Goal: Complete application form

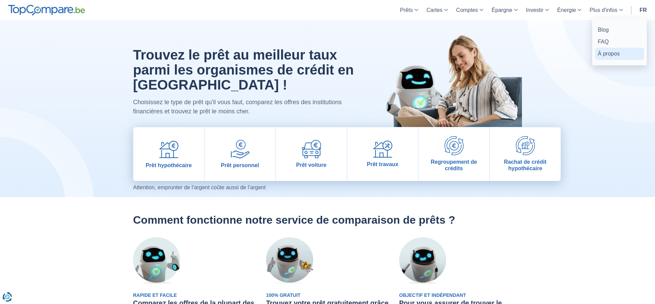
click at [610, 55] on link "À propos" at bounding box center [619, 54] width 49 height 12
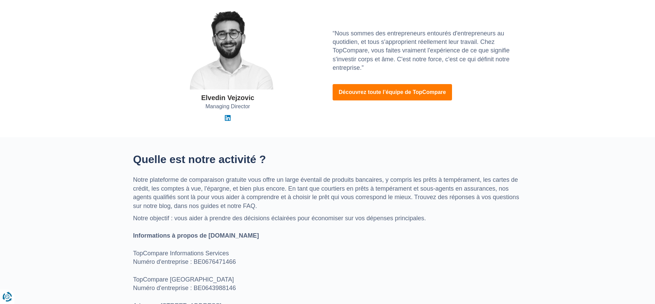
scroll to position [123, 0]
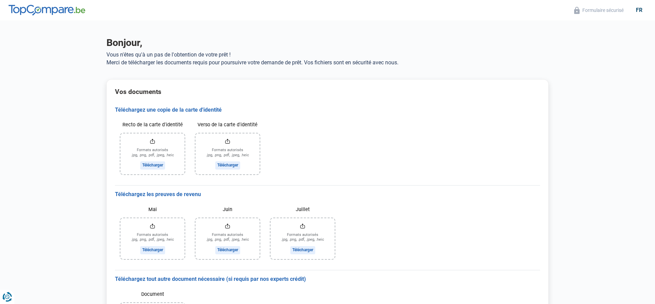
click at [53, 9] on img at bounding box center [47, 10] width 77 height 11
click at [642, 8] on div "fr" at bounding box center [638, 10] width 15 height 6
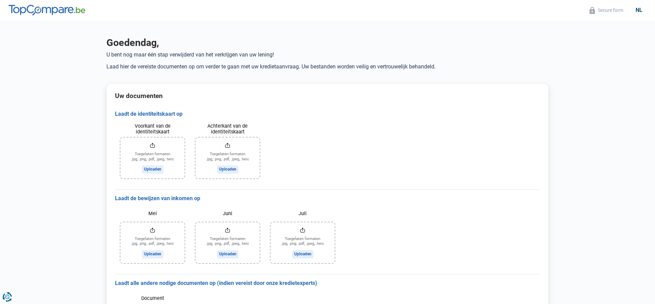
click at [643, 7] on div "nl" at bounding box center [638, 10] width 15 height 6
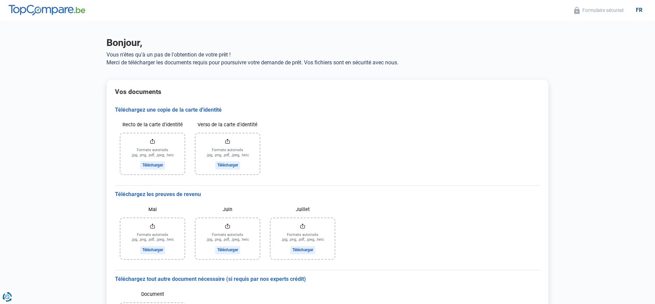
click at [51, 6] on img at bounding box center [47, 10] width 77 height 11
